Goal: Complete application form

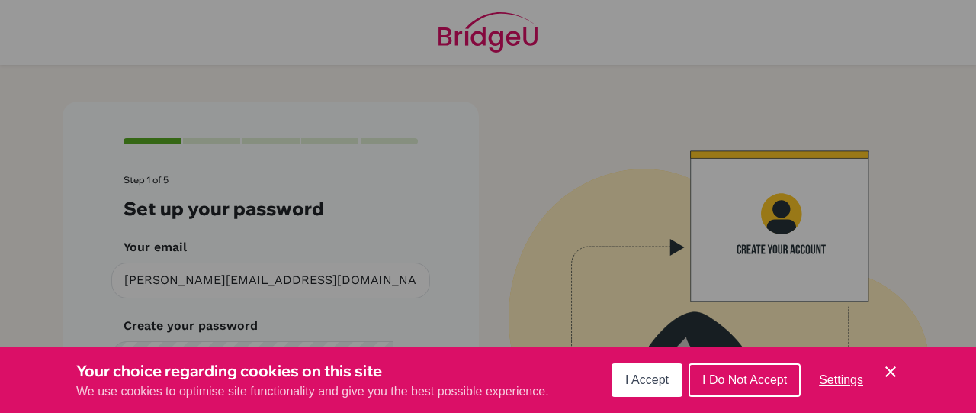
scroll to position [53, 0]
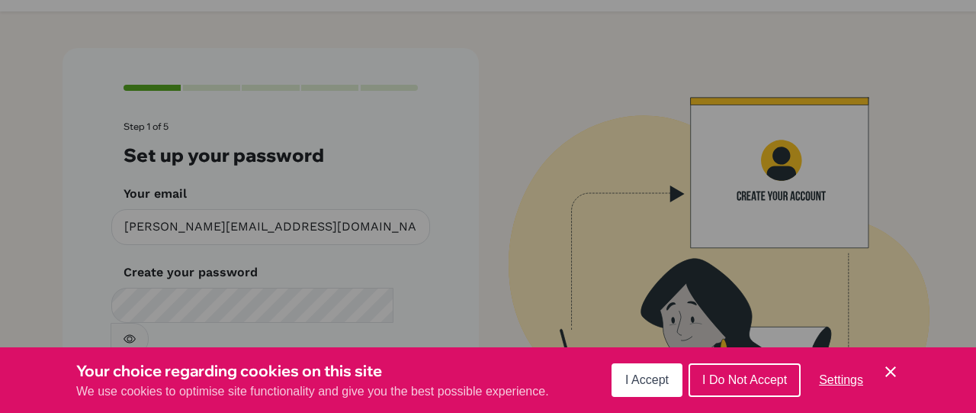
click at [637, 376] on span "I Accept" at bounding box center [646, 379] width 43 height 13
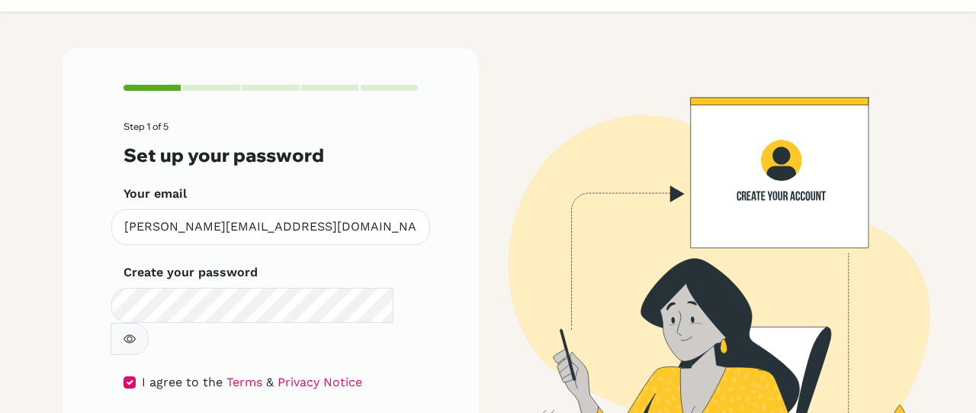
click at [136, 333] on icon "button" at bounding box center [130, 339] width 12 height 12
click at [149, 323] on button "button" at bounding box center [130, 339] width 38 height 32
click at [136, 333] on icon "button" at bounding box center [130, 339] width 12 height 12
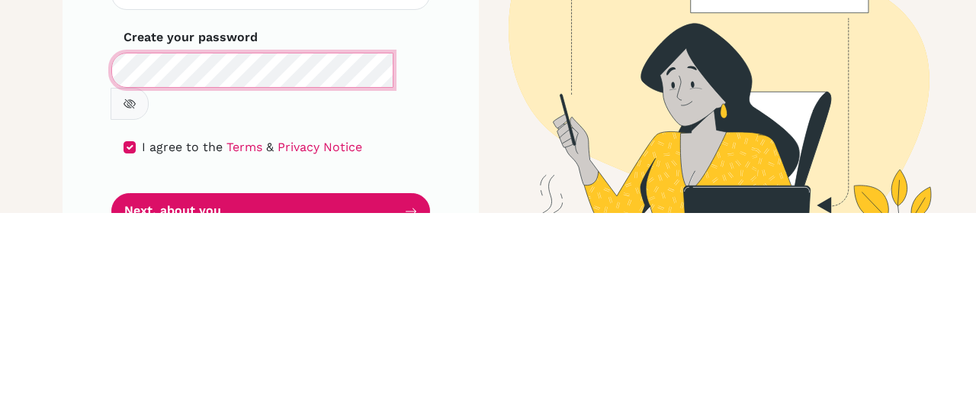
scroll to position [89, 0]
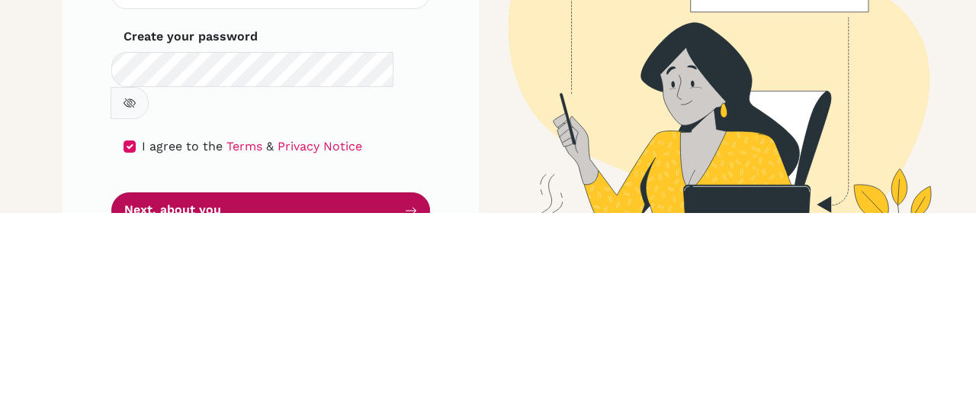
click at [337, 392] on button "Next, about you" at bounding box center [270, 410] width 319 height 36
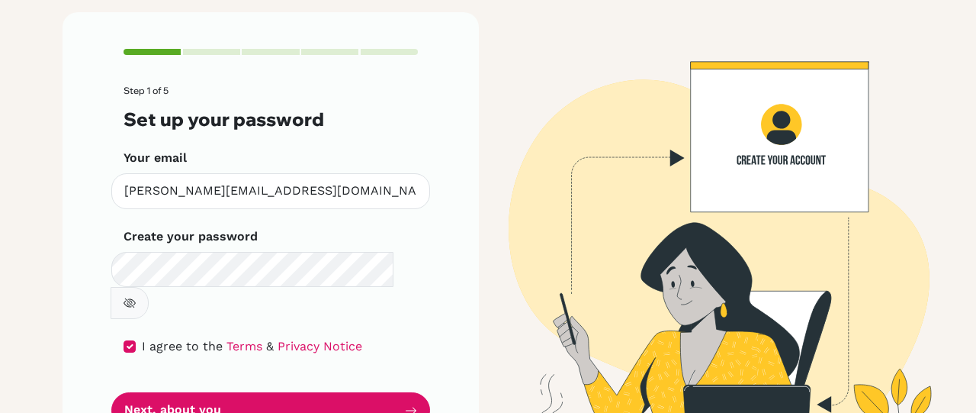
click at [136, 297] on icon "button" at bounding box center [130, 303] width 12 height 12
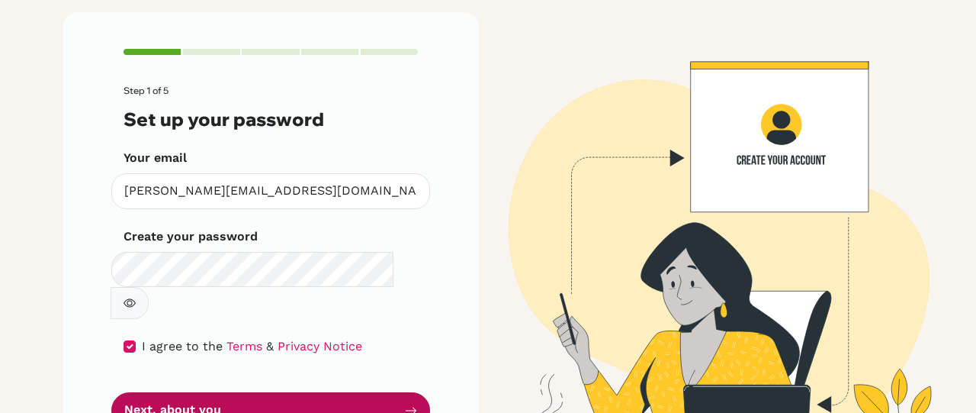
click at [385, 392] on button "Next, about you" at bounding box center [270, 410] width 319 height 36
click at [374, 392] on button "Next, about you" at bounding box center [270, 410] width 319 height 36
click at [384, 392] on button "Next, about you" at bounding box center [270, 410] width 319 height 36
